Goal: Task Accomplishment & Management: Manage account settings

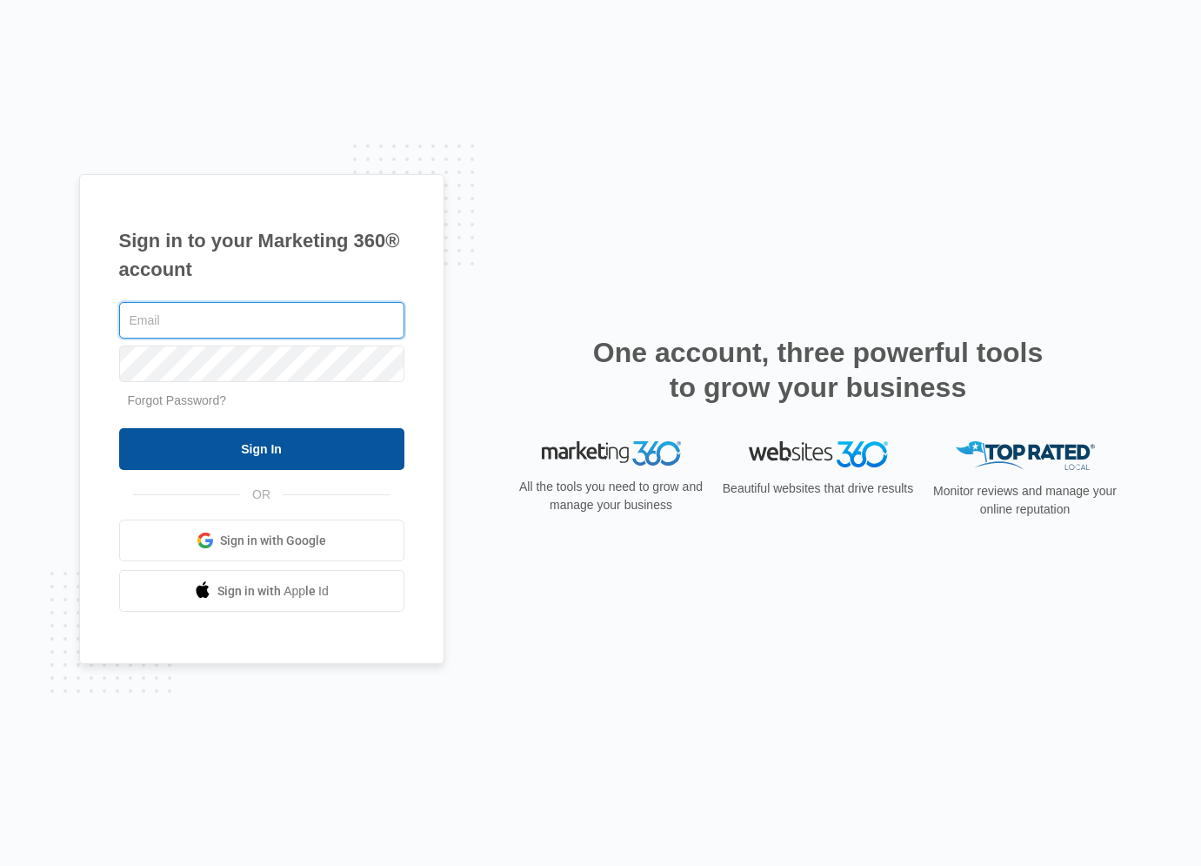
type input "[EMAIL_ADDRESS][DOMAIN_NAME]"
click at [310, 463] on input "Sign In" at bounding box center [261, 449] width 285 height 42
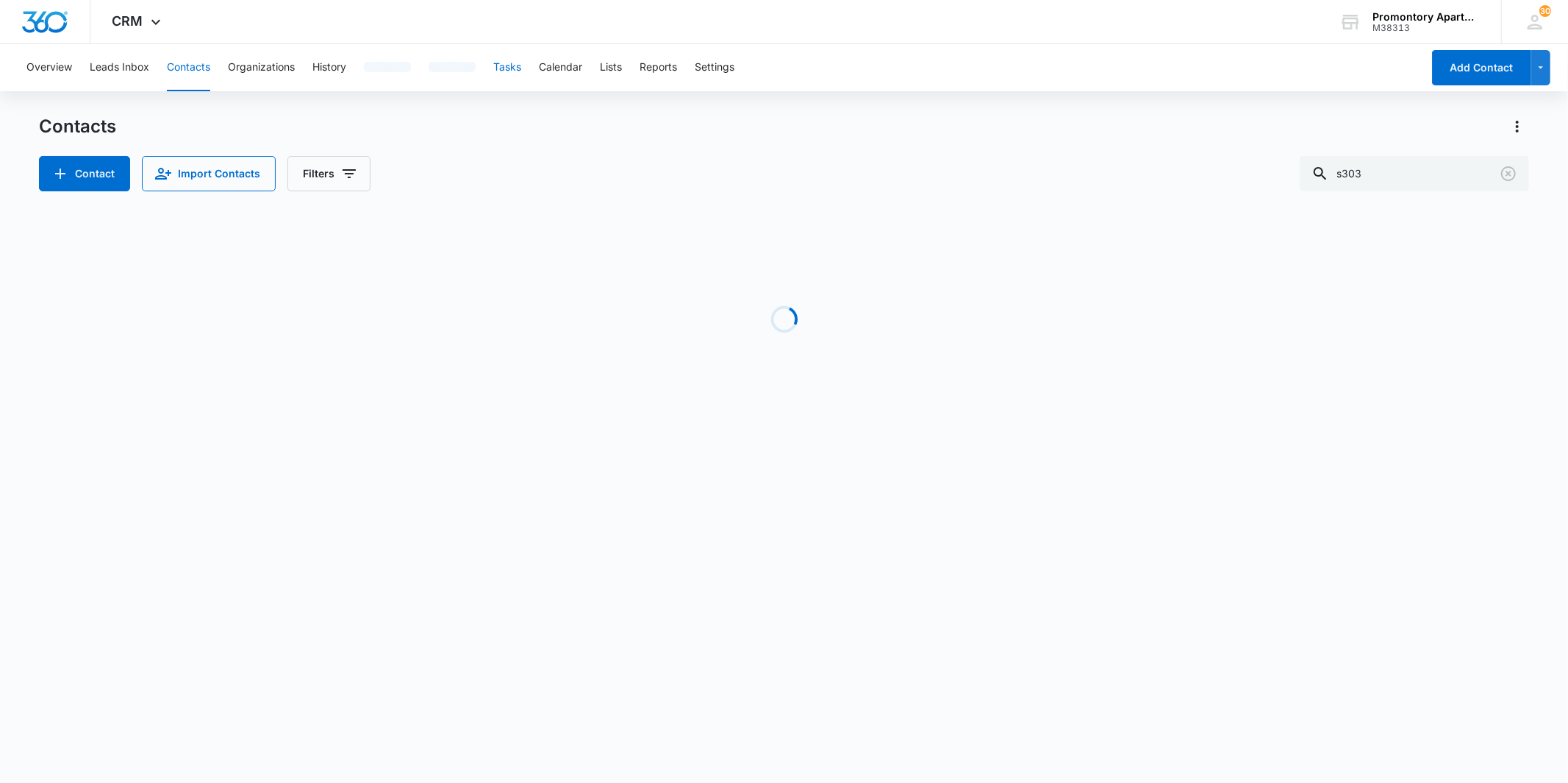
click at [516, 57] on button "Tasks" at bounding box center [507, 68] width 28 height 47
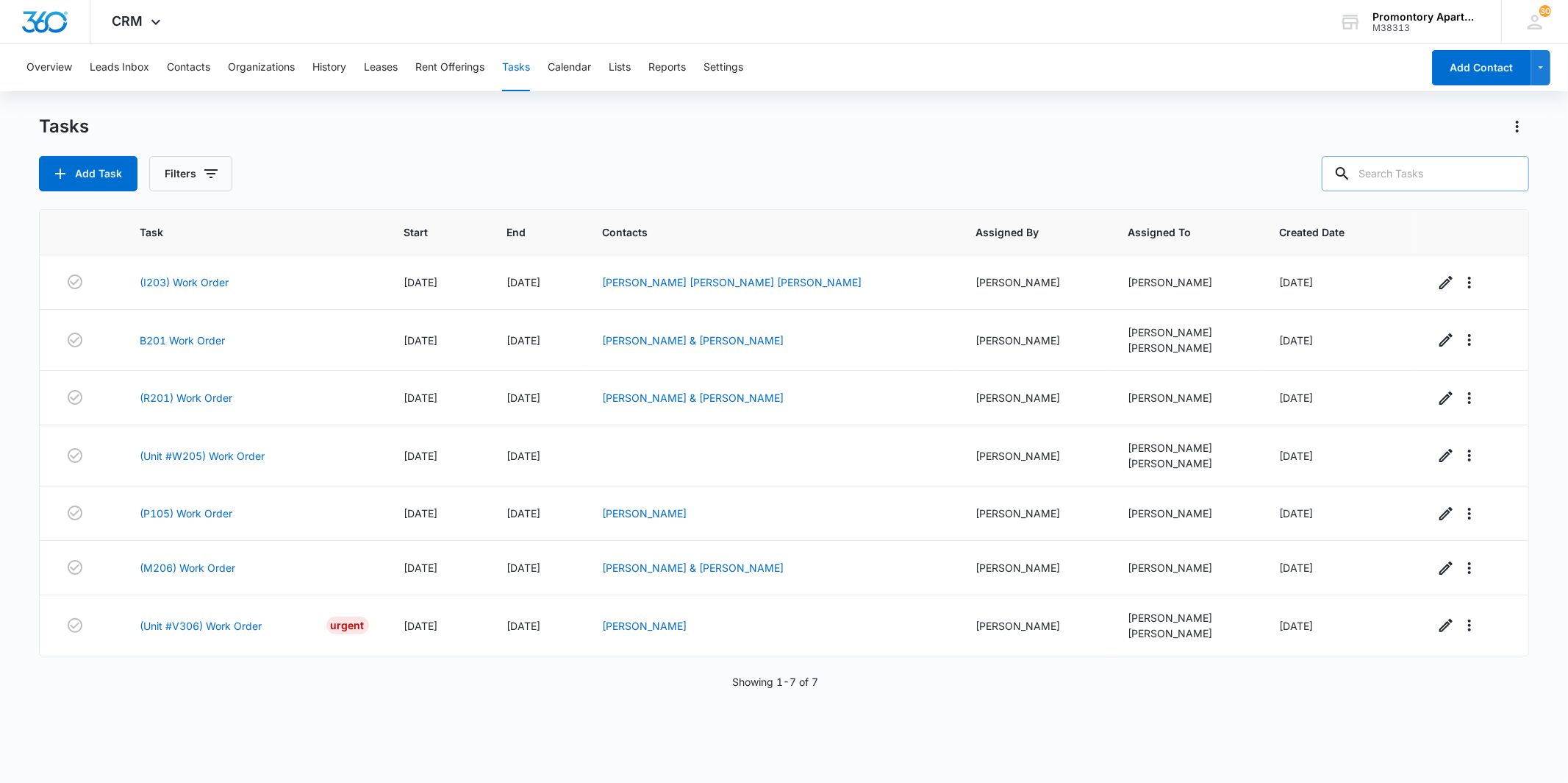
click at [1127, 172] on input "text" at bounding box center [1425, 173] width 207 height 36
type input "w106"
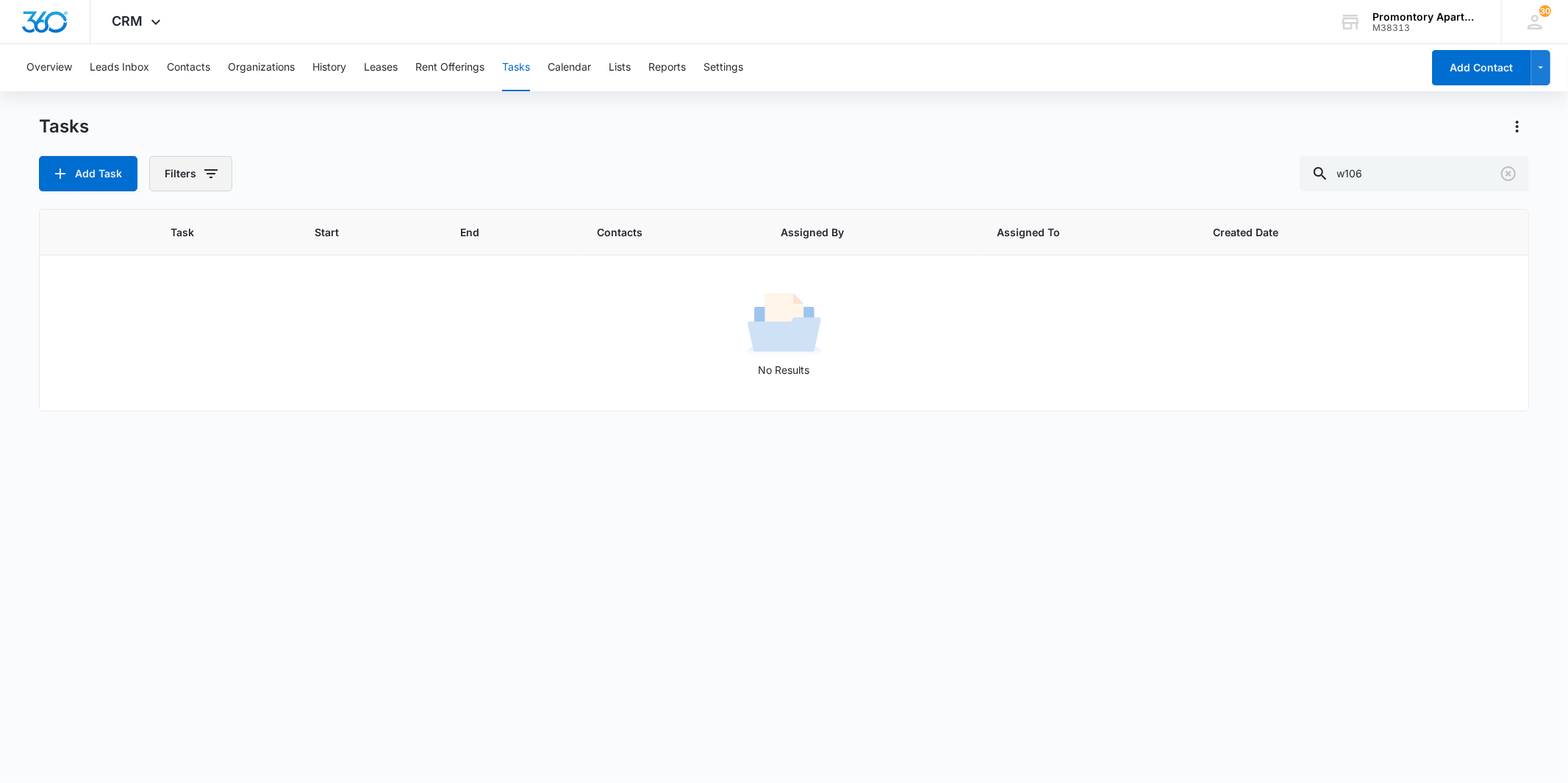
click at [216, 170] on icon "button" at bounding box center [211, 173] width 14 height 8
click at [237, 348] on label "Complete" at bounding box center [251, 349] width 169 height 15
click at [167, 349] on input "Complete" at bounding box center [167, 349] width 1 height 1
radio input "false"
radio input "true"
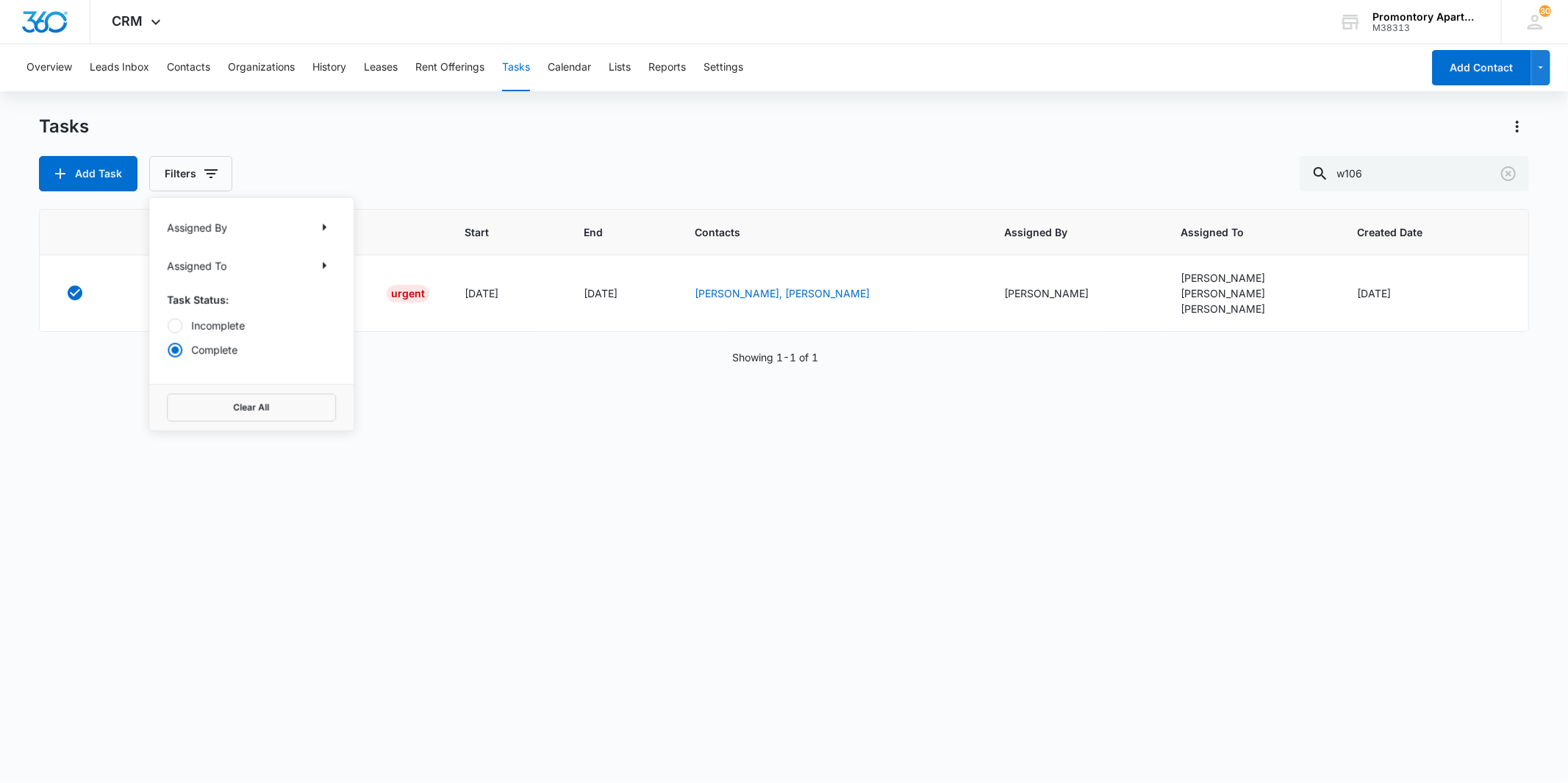
click at [575, 166] on div "Add Task Filters Assigned By Assigned To Task Status: Incomplete Complete Clear…" at bounding box center [784, 173] width 1489 height 36
click at [203, 295] on link "(Unit #W106) Work Order" at bounding box center [216, 293] width 125 height 15
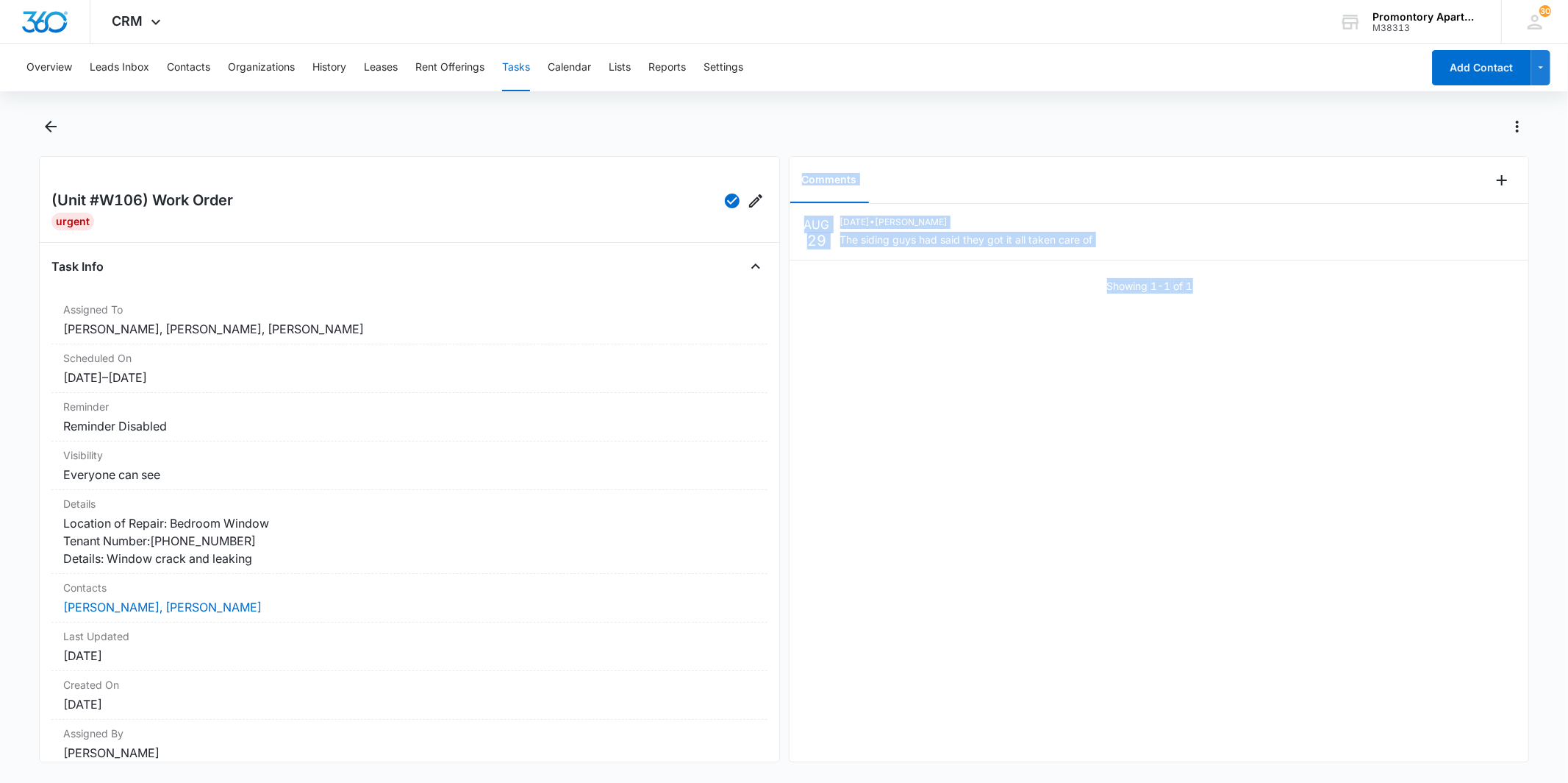
drag, startPoint x: 1318, startPoint y: 325, endPoint x: 788, endPoint y: 199, distance: 544.8
click at [789, 199] on div "Comments [DATE] [DATE] • [PERSON_NAME] The siding guys had said they got it all…" at bounding box center [1159, 458] width 740 height 606
click at [918, 382] on div "[DATE] [DATE] • [PERSON_NAME] The siding guys had said they got it all taken ca…" at bounding box center [1159, 482] width 739 height 557
click at [994, 325] on div "[DATE] [DATE] • [PERSON_NAME] The siding guys had said they got it all taken ca…" at bounding box center [1159, 482] width 739 height 557
click at [46, 136] on button "Back" at bounding box center [50, 127] width 23 height 24
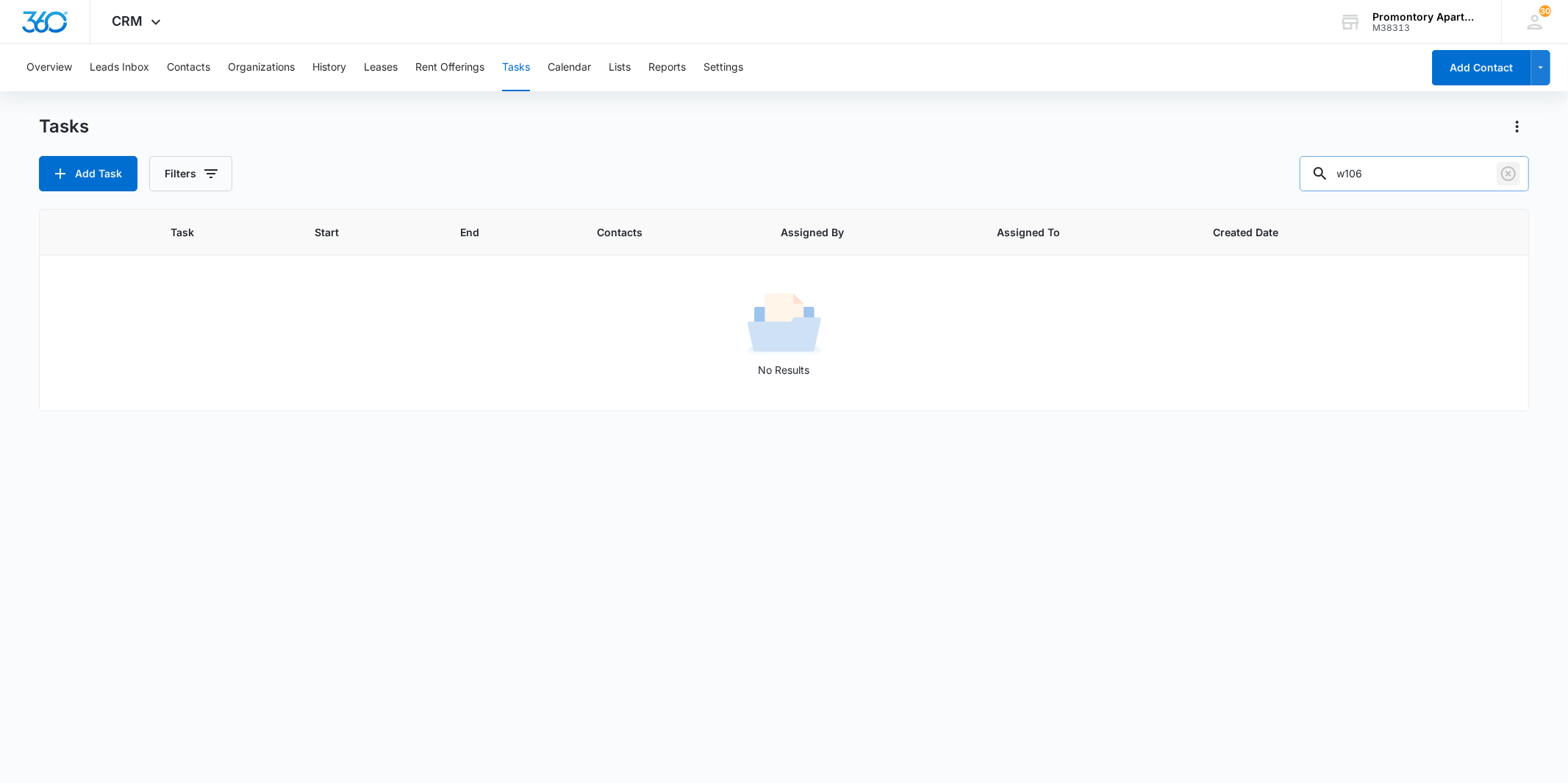
click at [1512, 172] on icon "Clear" at bounding box center [1509, 173] width 18 height 18
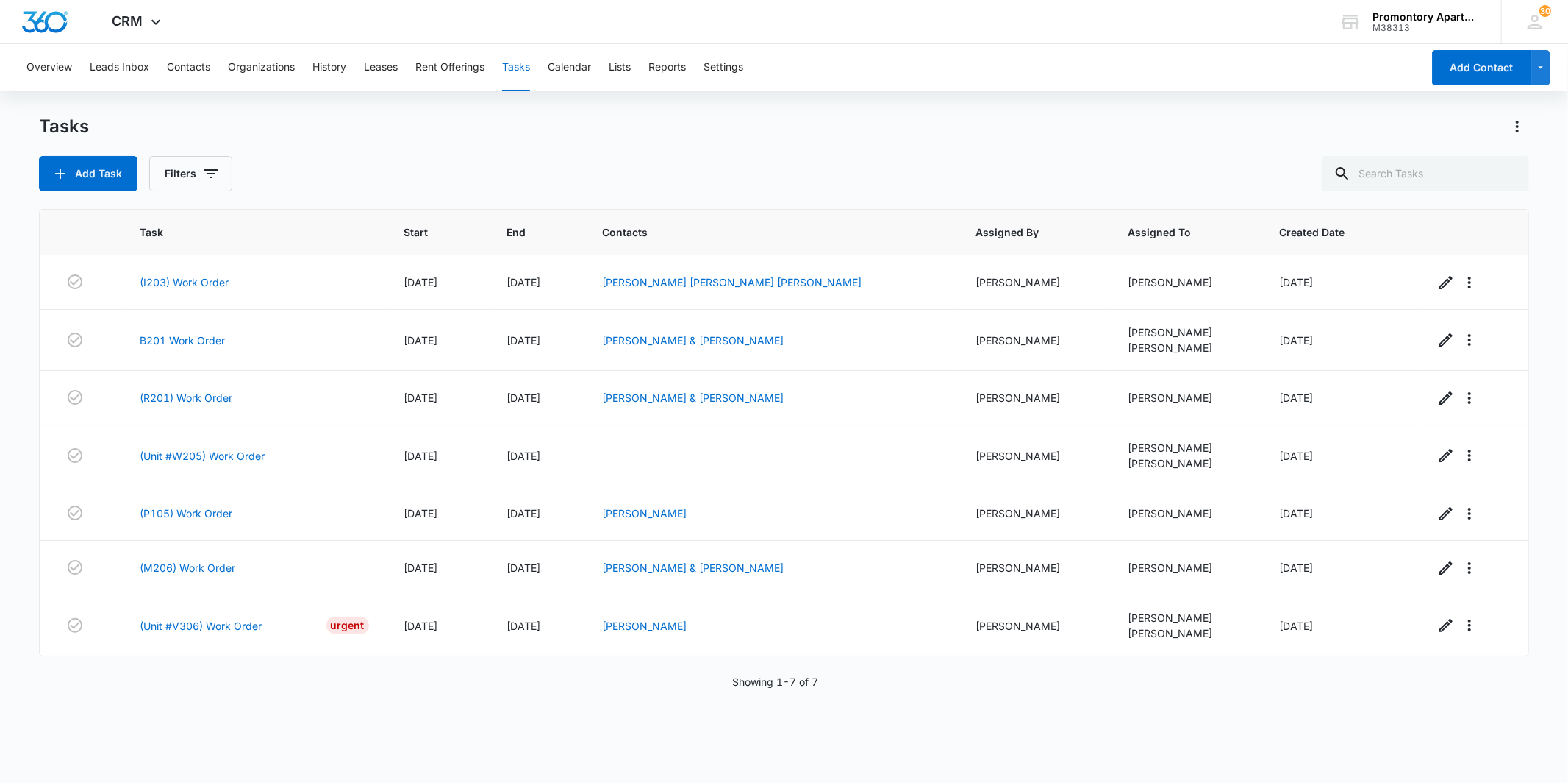
click at [358, 173] on div "Add Task Filters" at bounding box center [784, 173] width 1489 height 36
click at [351, 173] on div "Add Task Filters" at bounding box center [784, 173] width 1489 height 36
drag, startPoint x: 328, startPoint y: 178, endPoint x: 831, endPoint y: 670, distance: 703.6
click at [831, 670] on div "Tasks Add Task Filters Task Start End Contacts Assigned By Assigned To Created …" at bounding box center [784, 448] width 1489 height 666
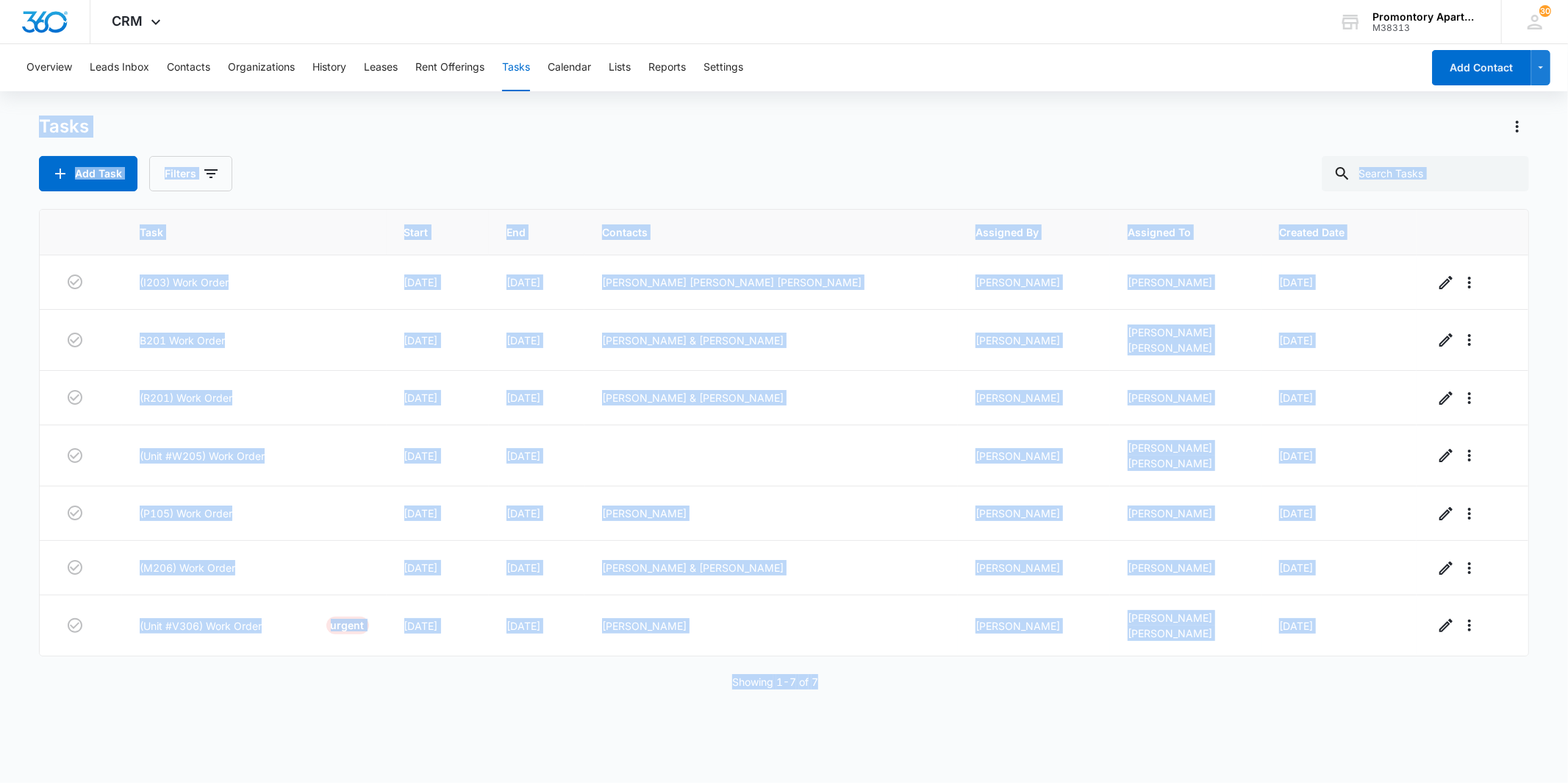
drag, startPoint x: 831, startPoint y: 670, endPoint x: 27, endPoint y: 121, distance: 973.6
click at [27, 121] on main "Tasks Add Task Filters Task Start End Contacts Assigned By Assigned To Created …" at bounding box center [784, 448] width 1568 height 666
drag, startPoint x: 27, startPoint y: 121, endPoint x: 589, endPoint y: 185, distance: 565.6
click at [589, 185] on div "Add Task Filters" at bounding box center [784, 173] width 1489 height 36
click at [630, 152] on div "Tasks Add Task Filters" at bounding box center [784, 153] width 1489 height 76
